Goal: Obtain resource: Download file/media

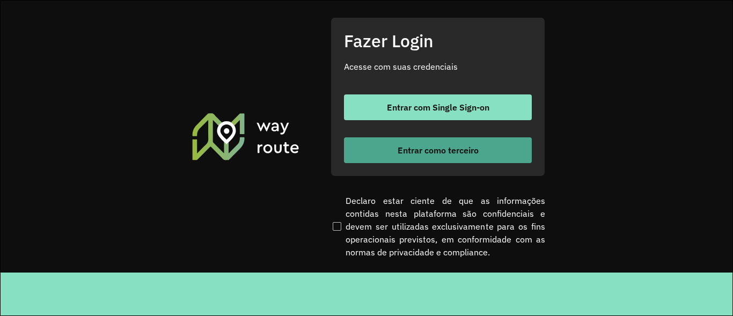
click at [472, 158] on button "Entrar como terceiro" at bounding box center [438, 150] width 188 height 26
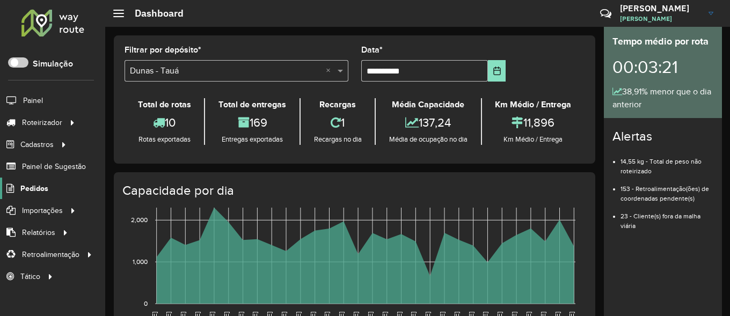
click at [35, 191] on span "Pedidos" at bounding box center [34, 188] width 28 height 11
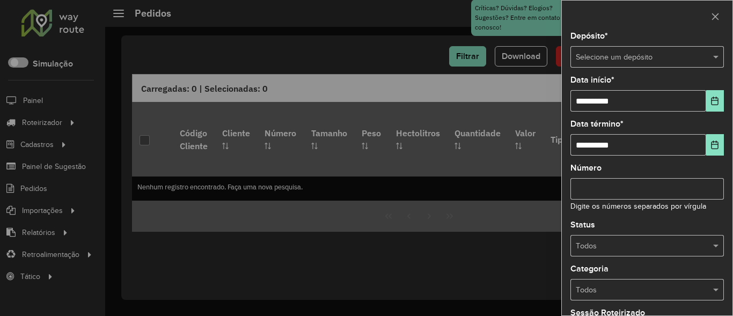
click at [630, 53] on input "text" at bounding box center [636, 58] width 121 height 12
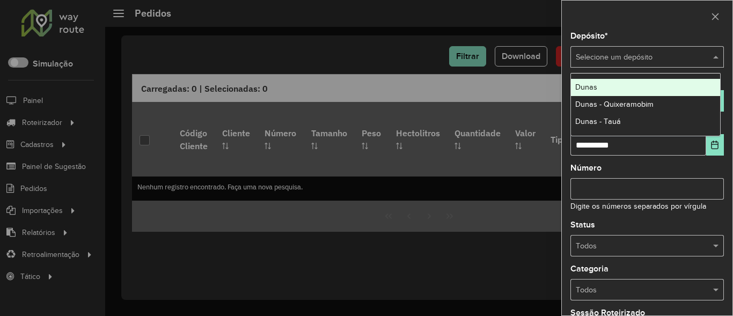
click at [590, 93] on div "Dunas" at bounding box center [645, 87] width 149 height 17
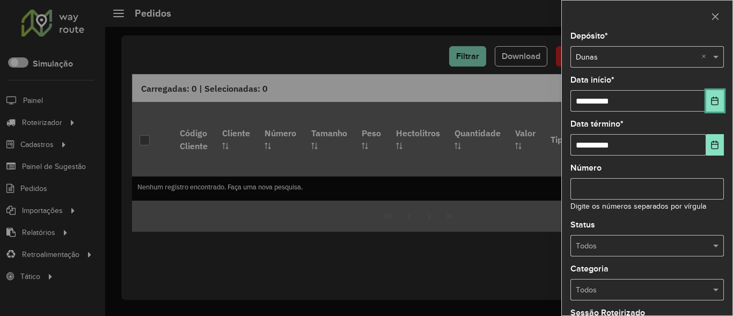
click at [712, 103] on icon "Choose Date" at bounding box center [715, 101] width 9 height 9
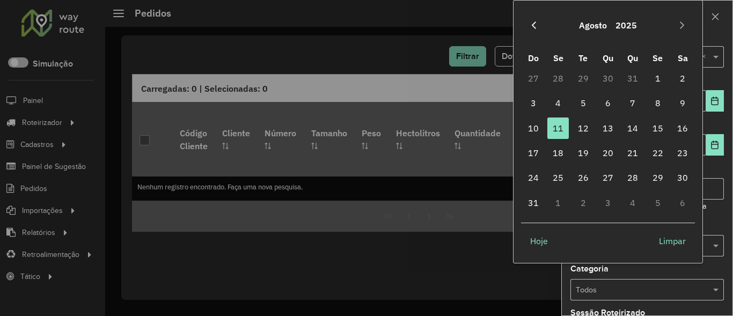
click at [532, 31] on button "Previous Month" at bounding box center [534, 25] width 17 height 17
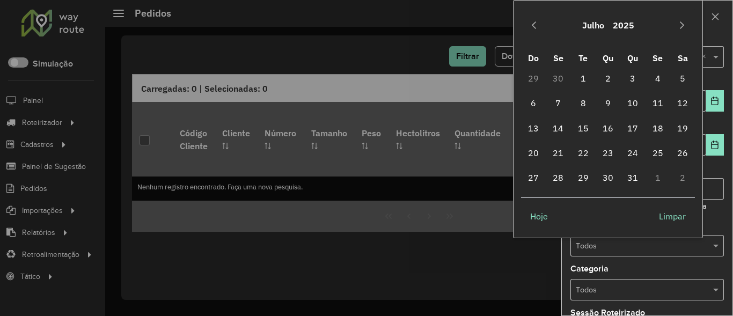
click at [532, 31] on button "Previous Month" at bounding box center [534, 25] width 17 height 17
click at [683, 28] on icon "Next Month" at bounding box center [682, 25] width 9 height 9
click at [679, 29] on icon "Next Month" at bounding box center [682, 25] width 9 height 9
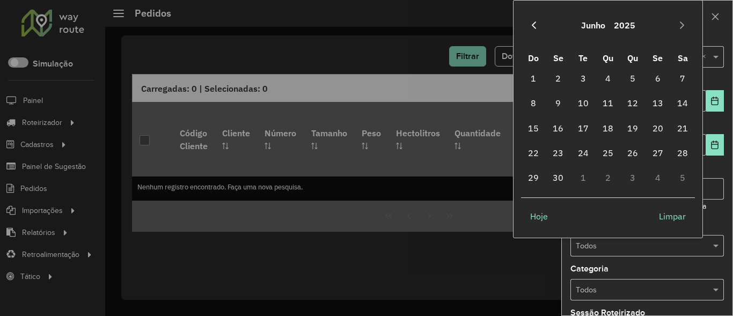
click at [532, 24] on icon "Previous Month" at bounding box center [534, 25] width 9 height 9
click at [637, 77] on span "1" at bounding box center [632, 78] width 21 height 21
type input "**********"
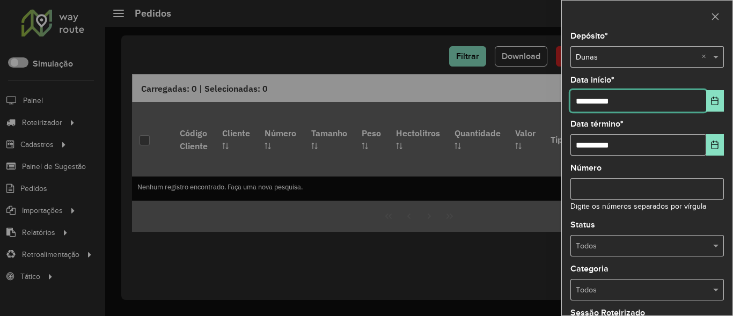
scroll to position [129, 0]
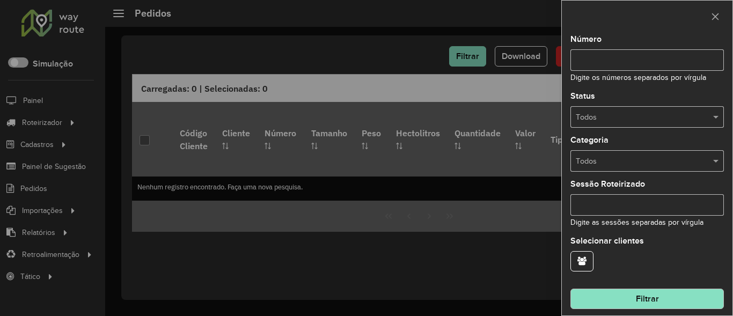
click at [613, 296] on button "Filtrar" at bounding box center [648, 299] width 154 height 20
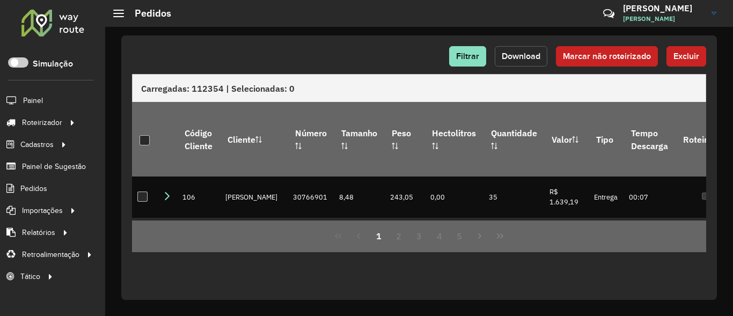
click at [512, 55] on span "Download" at bounding box center [521, 56] width 39 height 9
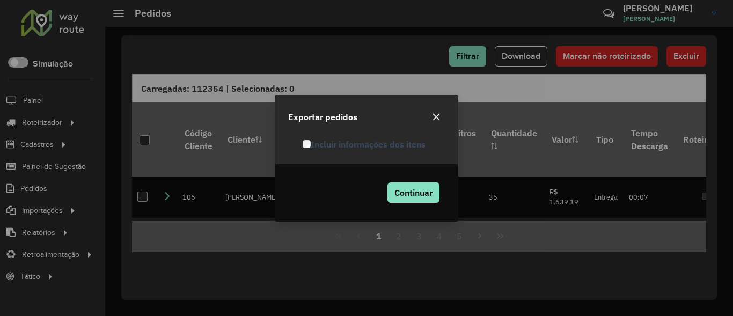
click at [313, 145] on label "Incluir informações dos itens" at bounding box center [364, 144] width 123 height 13
click at [417, 192] on span "Continuar" at bounding box center [414, 192] width 38 height 11
